Goal: Ask a question

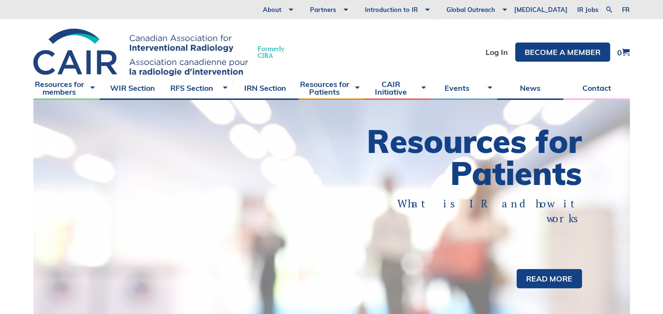
click at [641, 78] on div "Resources for members Tumor Ablation – Update your listing UFE – Update your li…" at bounding box center [331, 88] width 663 height 24
click at [257, 88] on link "IRN Section" at bounding box center [265, 88] width 66 height 24
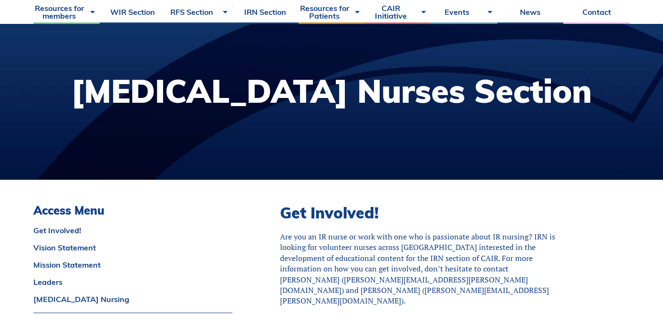
scroll to position [89, 0]
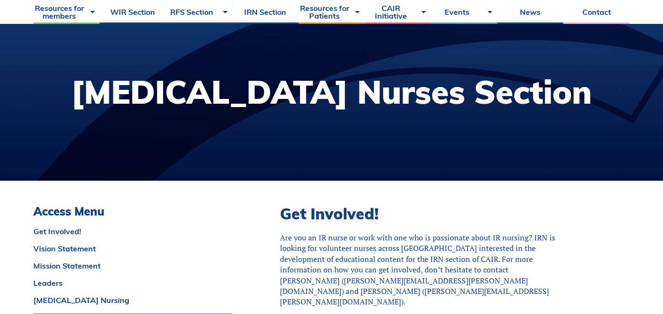
click at [618, 56] on div at bounding box center [331, 95] width 663 height 169
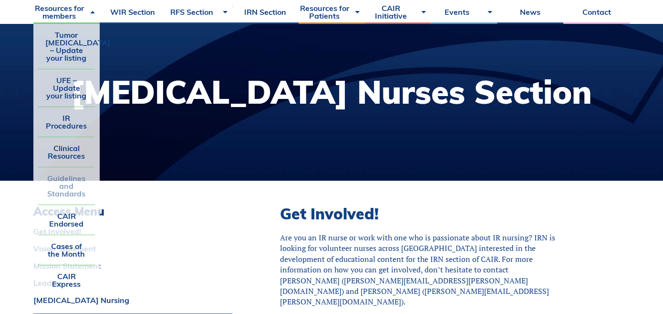
click at [66, 189] on link "Guidelines and Standards" at bounding box center [66, 185] width 57 height 37
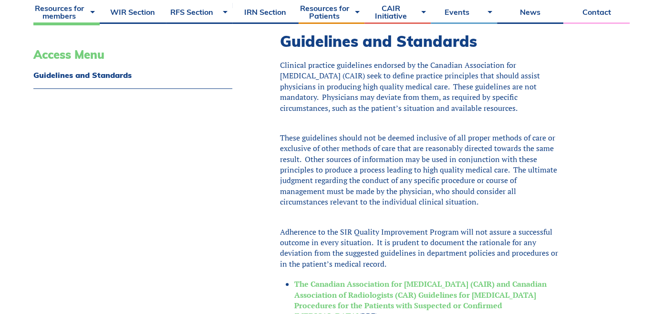
scroll to position [261, 0]
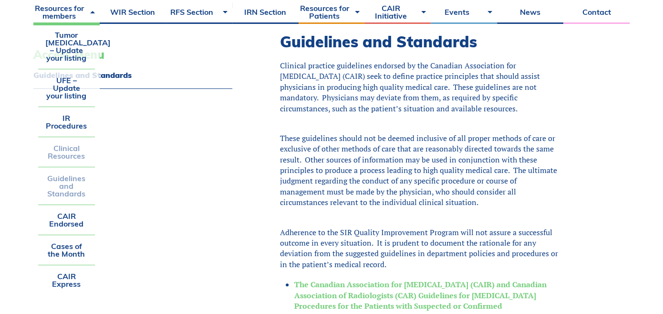
click at [70, 145] on link "Clinical Resources" at bounding box center [66, 152] width 57 height 30
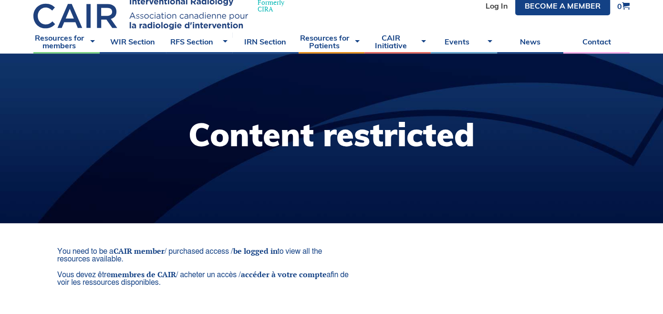
scroll to position [46, 0]
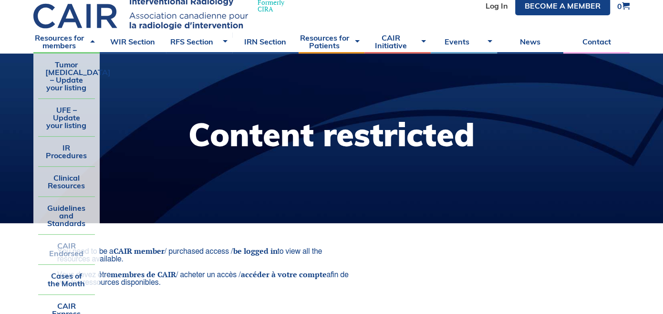
click at [71, 252] on link "CAIR Endorsed" at bounding box center [66, 249] width 57 height 30
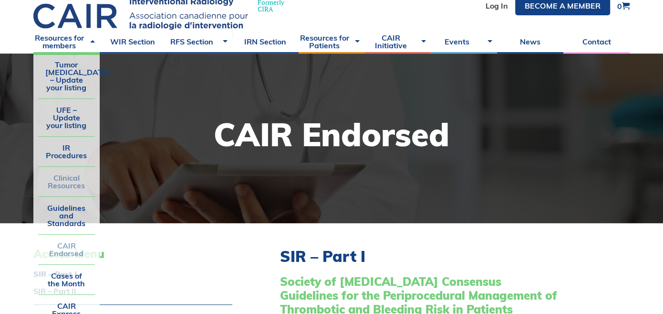
scroll to position [36, 0]
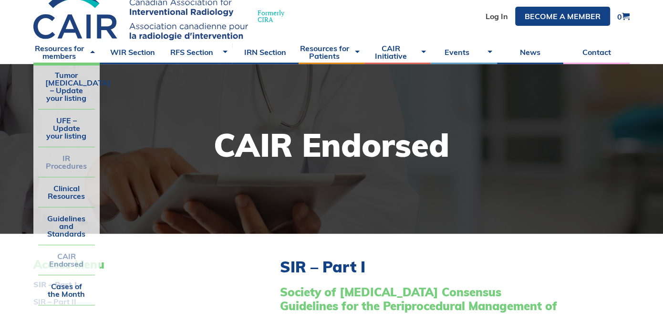
click at [67, 158] on link "IR Procedures" at bounding box center [66, 162] width 57 height 30
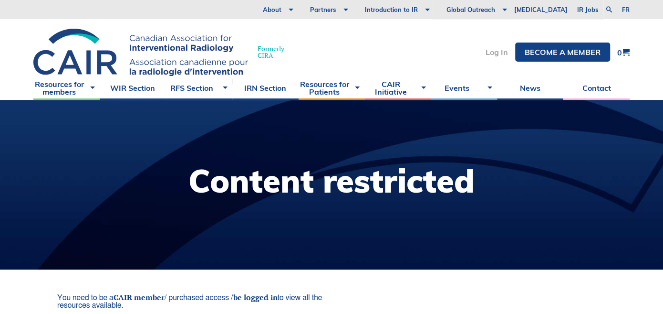
click at [500, 50] on link "Log In" at bounding box center [497, 52] width 22 height 8
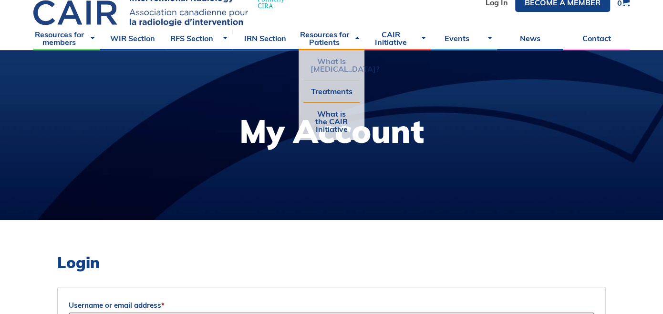
scroll to position [143, 0]
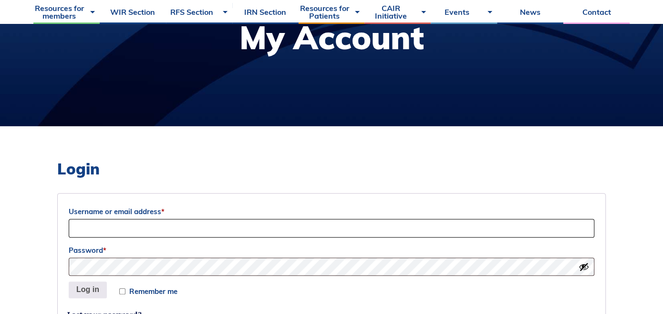
click at [152, 223] on input "Username or email address *" at bounding box center [332, 228] width 526 height 19
type input "a.johnston.mrt@gmail.com"
click at [69, 281] on button "Log in" at bounding box center [88, 289] width 38 height 17
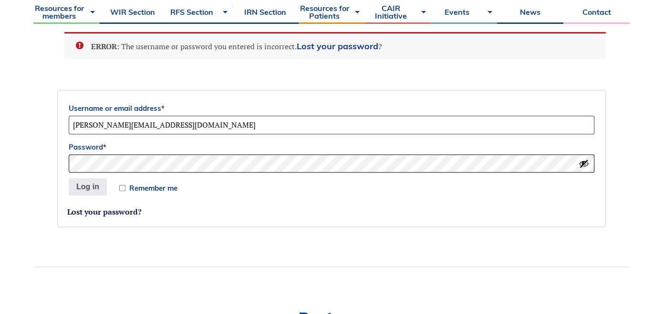
scroll to position [282, 0]
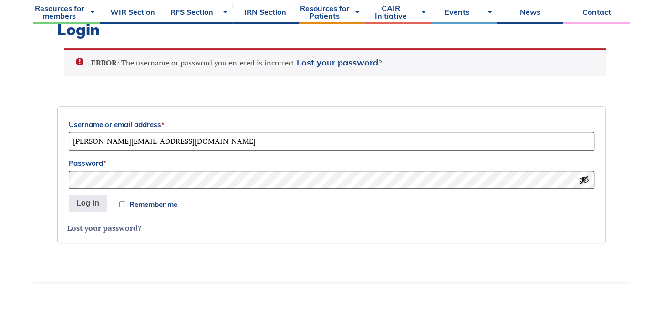
click at [95, 226] on link "Lost your password?" at bounding box center [104, 227] width 74 height 10
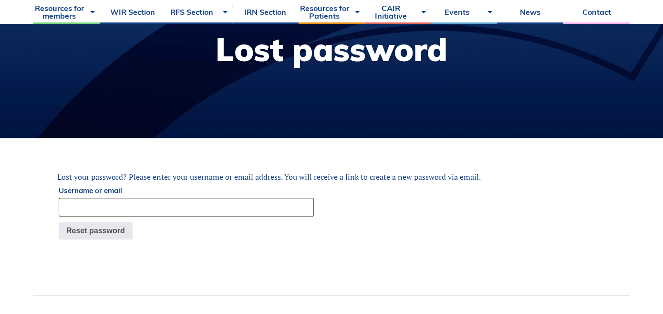
scroll to position [191, 0]
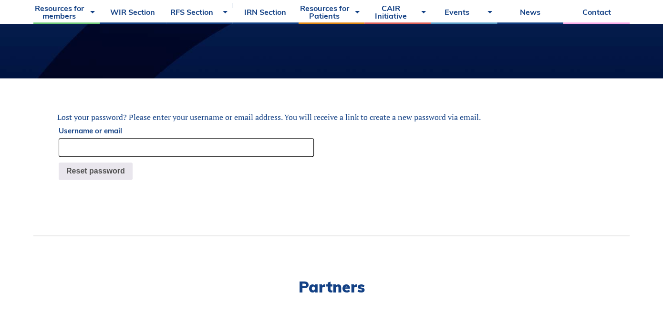
click at [209, 149] on input "Username or email" at bounding box center [186, 147] width 255 height 19
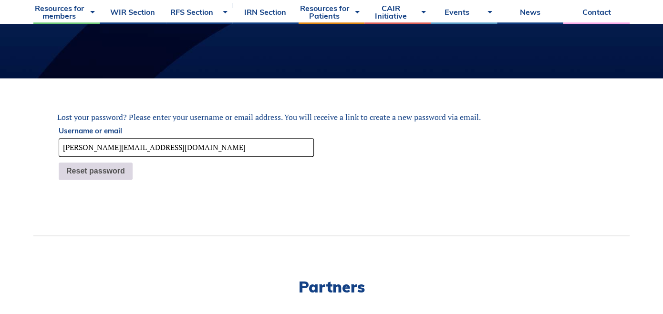
type input "[PERSON_NAME][EMAIL_ADDRESS][DOMAIN_NAME]"
click at [113, 168] on button "Reset password" at bounding box center [96, 170] width 74 height 17
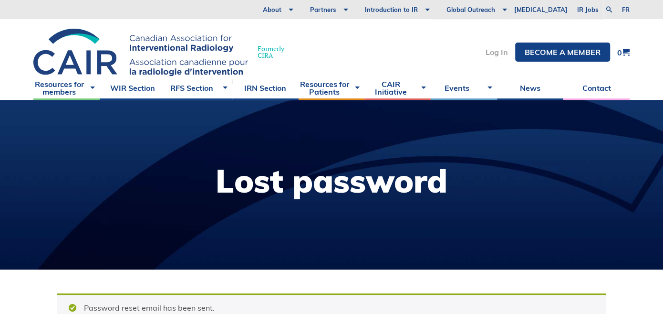
click at [492, 51] on link "Log In" at bounding box center [497, 52] width 22 height 8
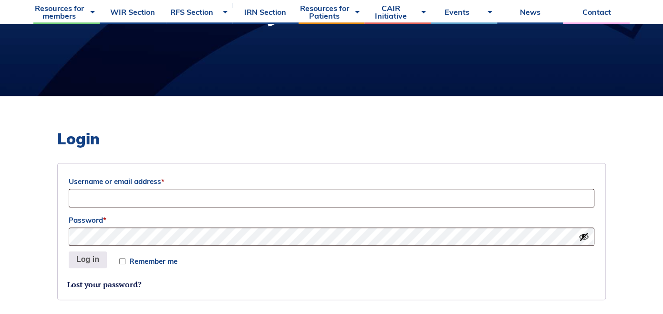
scroll to position [191, 0]
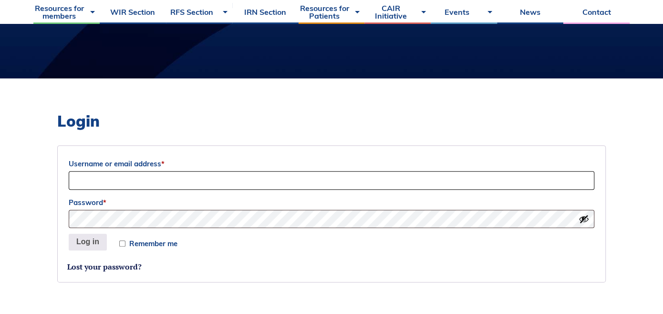
click at [263, 180] on input "Username or email address *" at bounding box center [332, 180] width 526 height 19
type input "[PERSON_NAME].mrt"
click at [69, 233] on button "Log in" at bounding box center [88, 241] width 38 height 17
click at [122, 242] on input "Remember me" at bounding box center [122, 243] width 6 height 6
checkbox input "true"
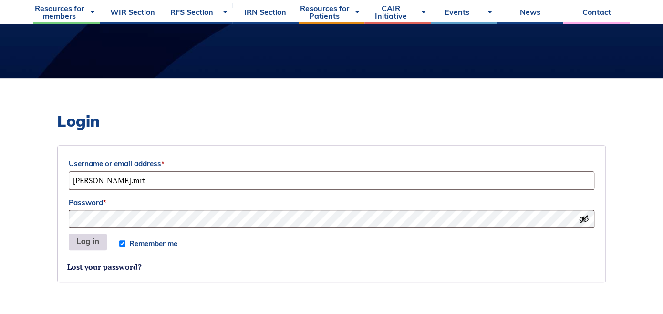
click at [86, 241] on button "Log in" at bounding box center [88, 241] width 38 height 17
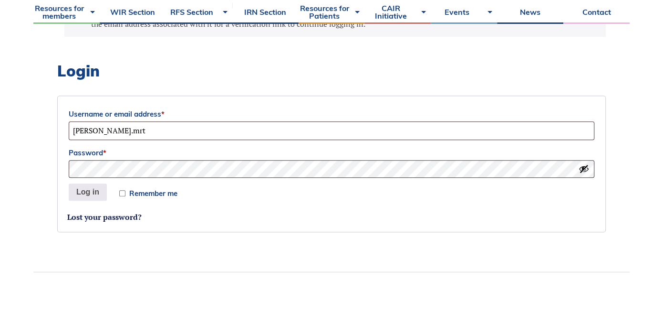
scroll to position [304, 0]
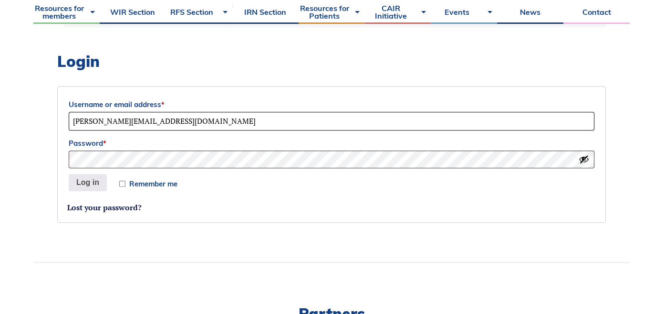
type input "a.johnston.mrt@gmail.com"
click at [123, 181] on input "Remember me" at bounding box center [122, 183] width 6 height 6
checkbox input "true"
click at [92, 182] on button "Log in" at bounding box center [88, 182] width 38 height 17
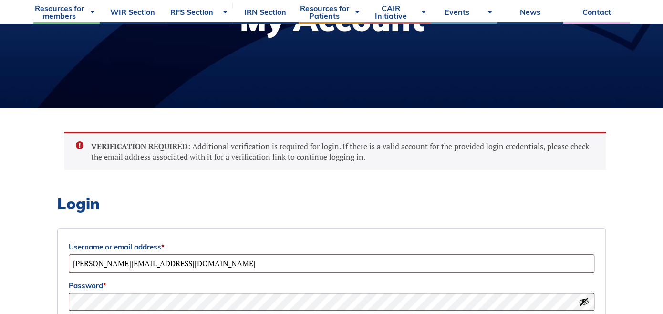
scroll to position [160, 0]
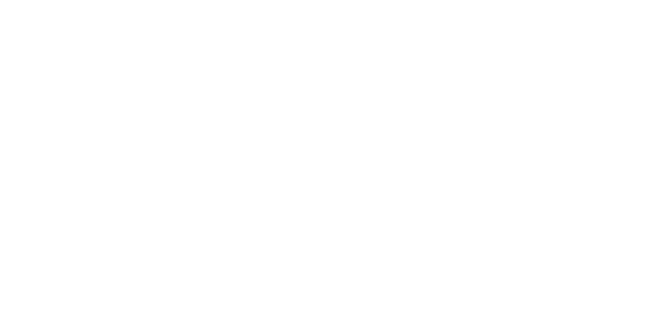
scroll to position [95, 0]
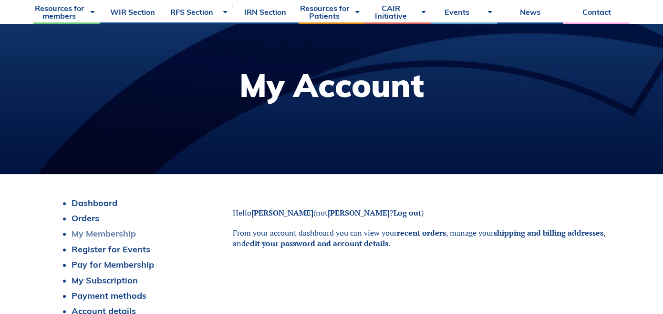
click at [124, 232] on link "My Membership" at bounding box center [104, 233] width 64 height 11
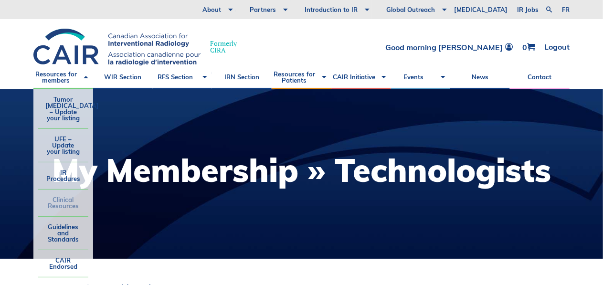
click at [63, 202] on link "Clinical Resources" at bounding box center [63, 202] width 50 height 27
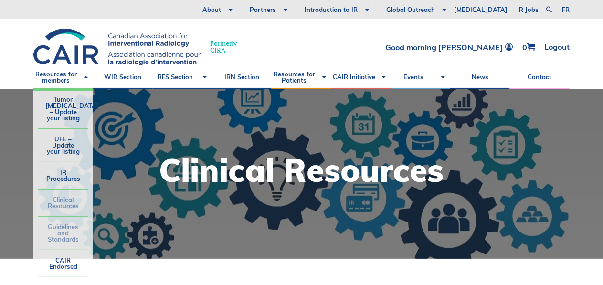
click at [63, 229] on link "Guidelines and Standards" at bounding box center [63, 233] width 50 height 33
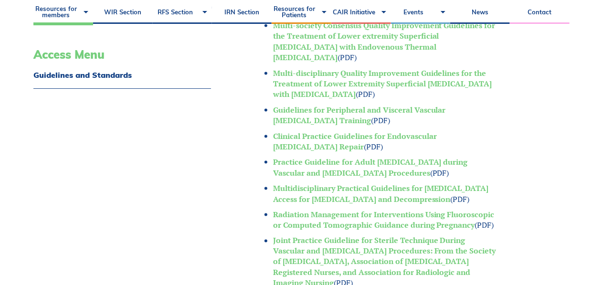
scroll to position [607, 0]
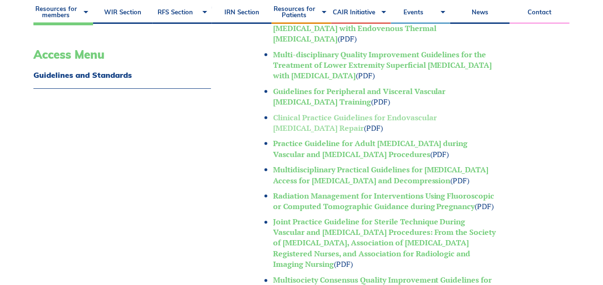
click at [289, 112] on link "Clinical Practice Guidelines for Endovascular Abdominal Aortic Aneurysm Repair" at bounding box center [355, 122] width 164 height 21
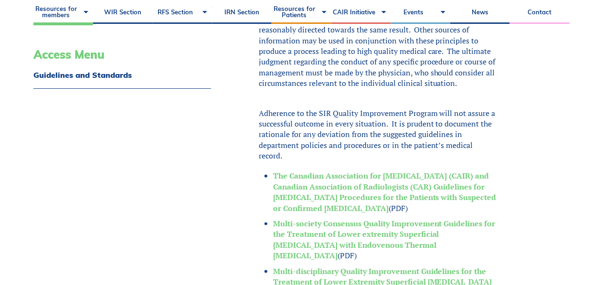
scroll to position [390, 0]
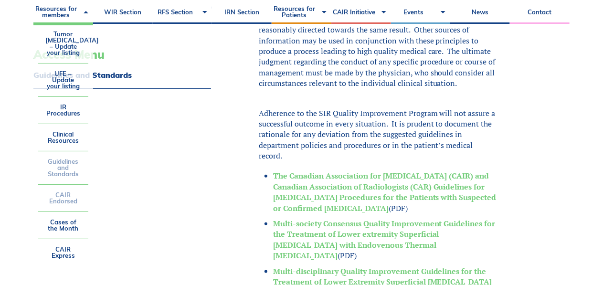
click at [67, 193] on link "CAIR Endorsed" at bounding box center [63, 198] width 50 height 27
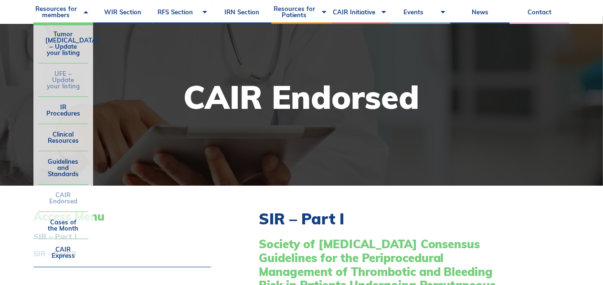
scroll to position [86, 0]
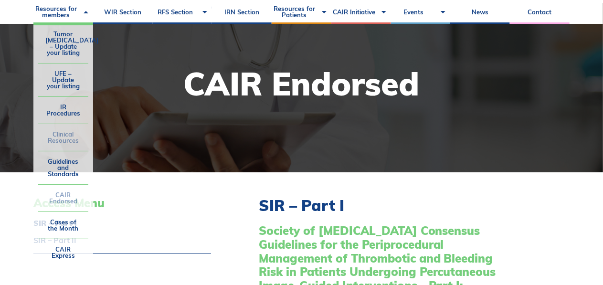
click at [66, 135] on link "Clinical Resources" at bounding box center [63, 137] width 50 height 27
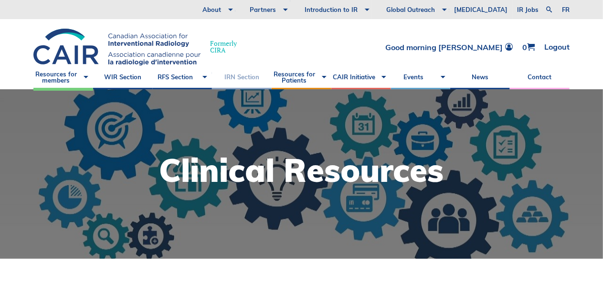
click at [238, 79] on link "IRN Section" at bounding box center [242, 77] width 60 height 24
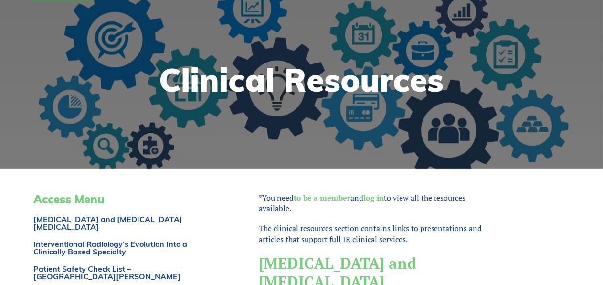
scroll to position [130, 0]
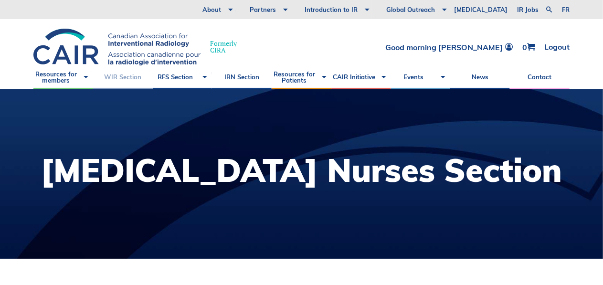
click at [126, 74] on link "WIR Section" at bounding box center [123, 77] width 60 height 24
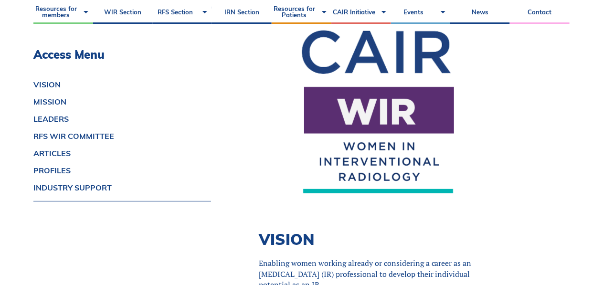
scroll to position [304, 0]
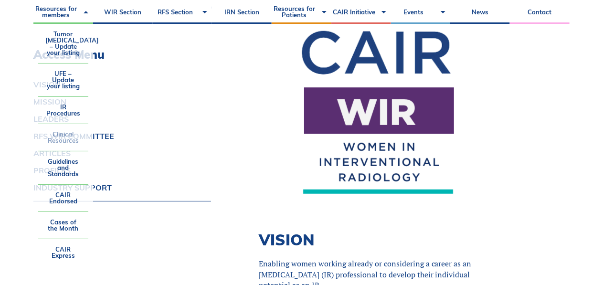
click at [67, 131] on link "Clinical Resources" at bounding box center [63, 137] width 50 height 27
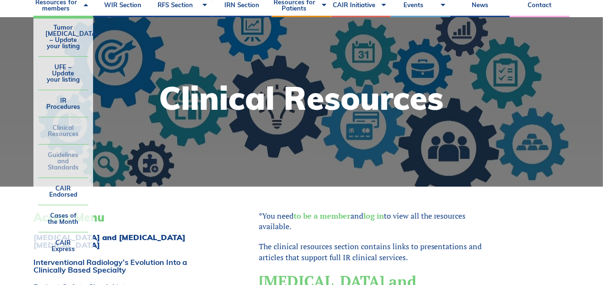
scroll to position [86, 0]
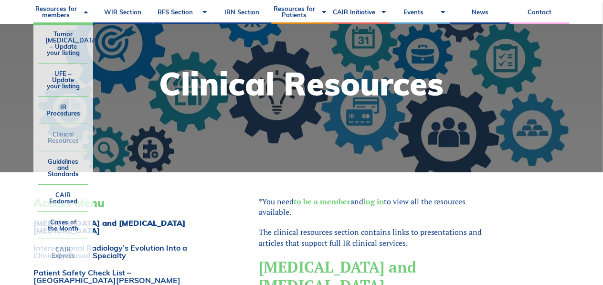
click at [67, 250] on link "CAIR Express" at bounding box center [63, 252] width 50 height 27
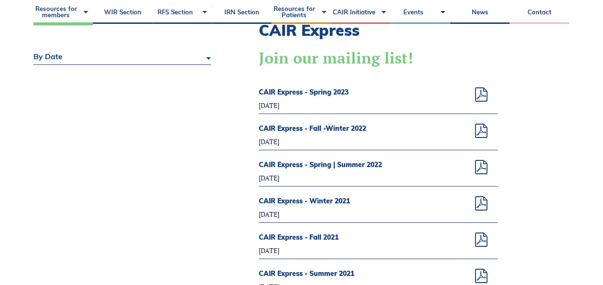
scroll to position [260, 0]
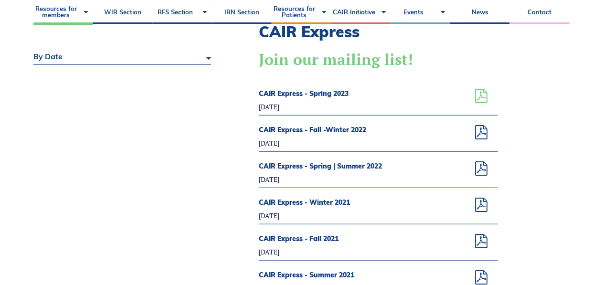
click at [484, 93] on span at bounding box center [481, 96] width 14 height 14
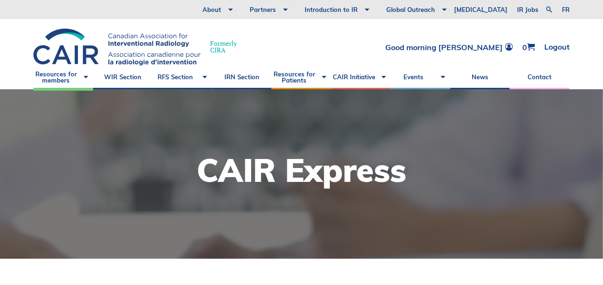
scroll to position [0, 0]
click at [536, 78] on link "Contact" at bounding box center [540, 77] width 60 height 24
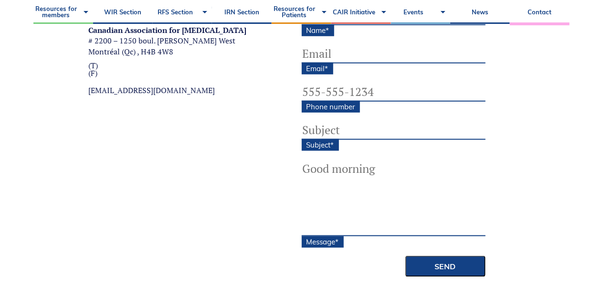
scroll to position [304, 0]
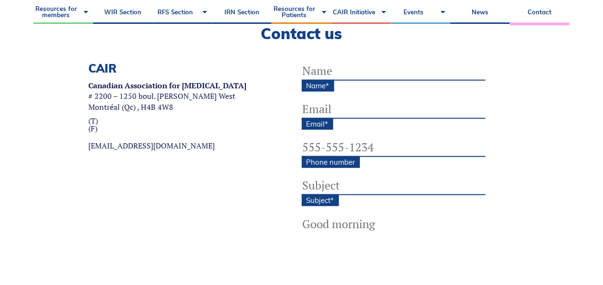
click at [336, 73] on input "Name *" at bounding box center [394, 71] width 184 height 19
click at [356, 73] on input "Amanda" at bounding box center [394, 71] width 184 height 19
type input "Amanda Johnston"
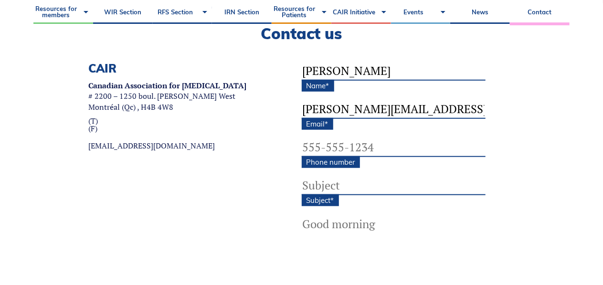
type input "amanda.johnston@lhsc.on.ca"
drag, startPoint x: 377, startPoint y: 148, endPoint x: 322, endPoint y: 130, distance: 58.7
click at [298, 147] on div "CAIR Canadian Association for Interventional Radiology # 2200 – 1250 boul. René…" at bounding box center [301, 217] width 536 height 310
type input "(___) ___-____"
click at [316, 188] on input "Subject *" at bounding box center [394, 185] width 184 height 19
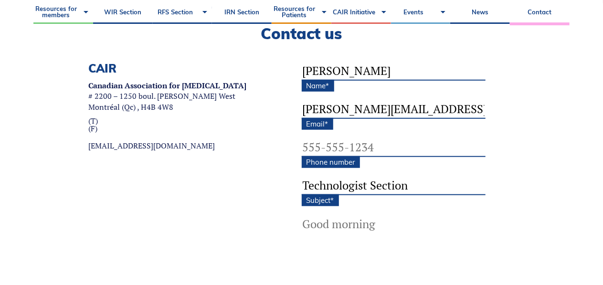
type input "Technologist Section"
click at [306, 225] on textarea "Message *" at bounding box center [394, 253] width 184 height 76
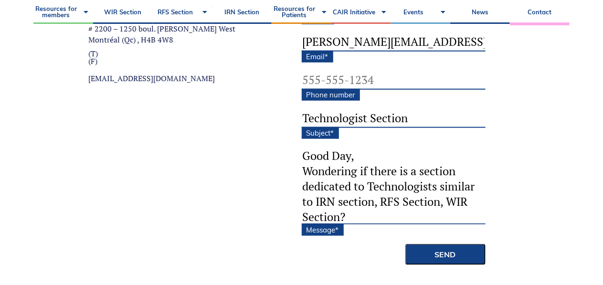
scroll to position [352, 0]
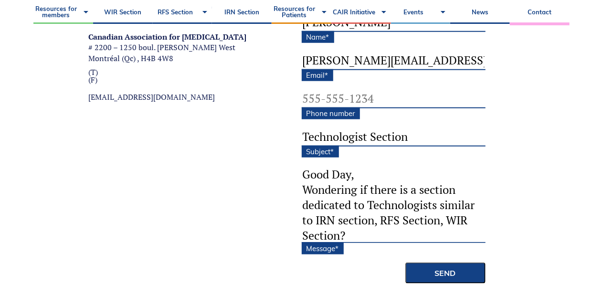
click at [371, 185] on textarea "Good Day, Wondering if there is a section dedicated to Technologists similar to…" at bounding box center [394, 205] width 184 height 76
click at [369, 231] on textarea "Good Day, Wondering if there is a section dedicated to Technologists similar to…" at bounding box center [394, 205] width 184 height 76
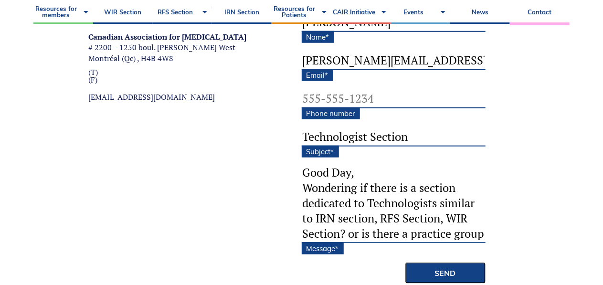
click at [412, 221] on textarea "Good Day, Wondering if there is a section dedicated to Technologists similar to…" at bounding box center [394, 205] width 184 height 76
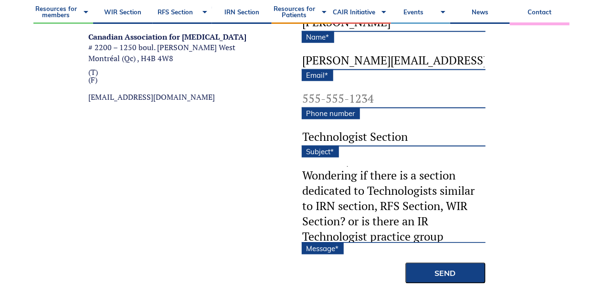
click at [445, 234] on textarea "Good Day, Wondering if there is a section dedicated to Technologists similar to…" at bounding box center [394, 205] width 184 height 76
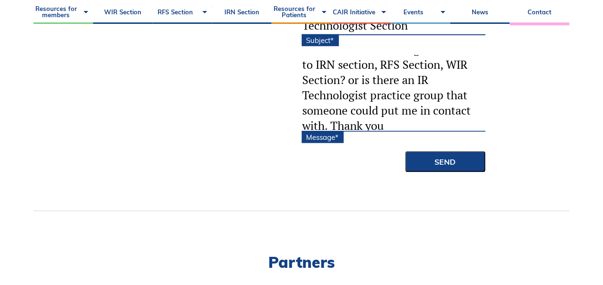
scroll to position [396, 0]
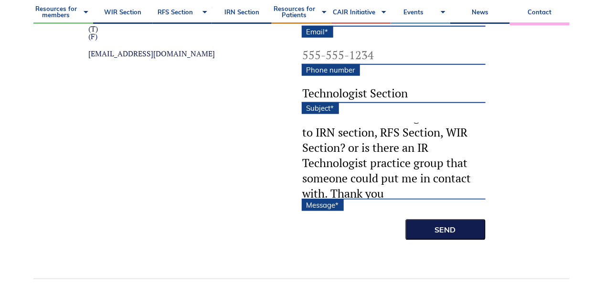
type textarea "Good Day, Wondering if there is a section dedicated to Technologists similar to…"
click at [457, 227] on input "Send" at bounding box center [445, 229] width 80 height 21
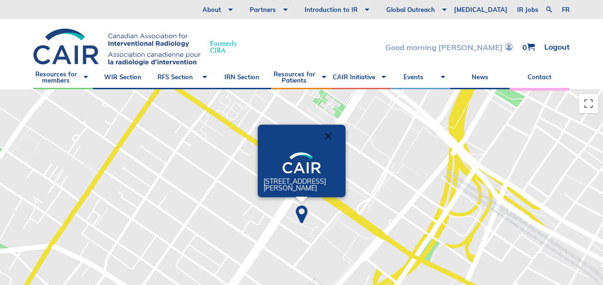
click at [476, 48] on link "Good morning [PERSON_NAME]" at bounding box center [448, 47] width 127 height 8
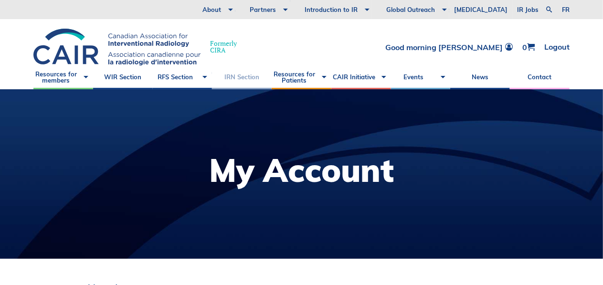
click at [251, 76] on link "IRN Section" at bounding box center [242, 77] width 60 height 24
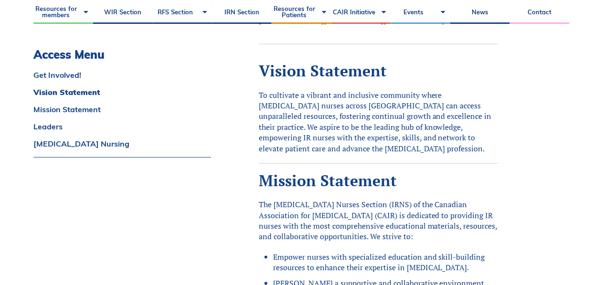
scroll to position [390, 0]
